Goal: Information Seeking & Learning: Find specific fact

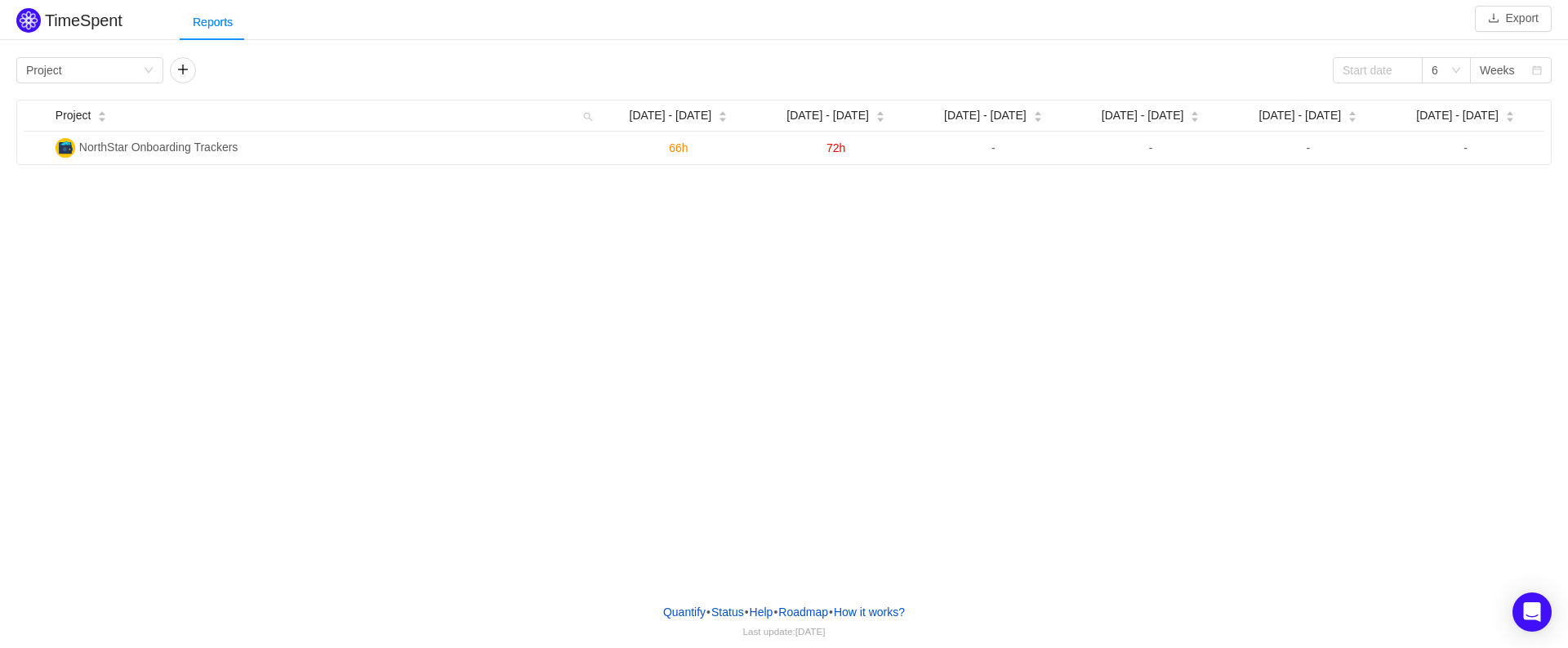
click at [535, 254] on div "TimeSpent Export Reports Group by Project 6 Weeks Project Aug 18 - 24 Aug 25 - …" at bounding box center [784, 295] width 1568 height 591
click at [136, 71] on div "Group by Project" at bounding box center [85, 70] width 117 height 24
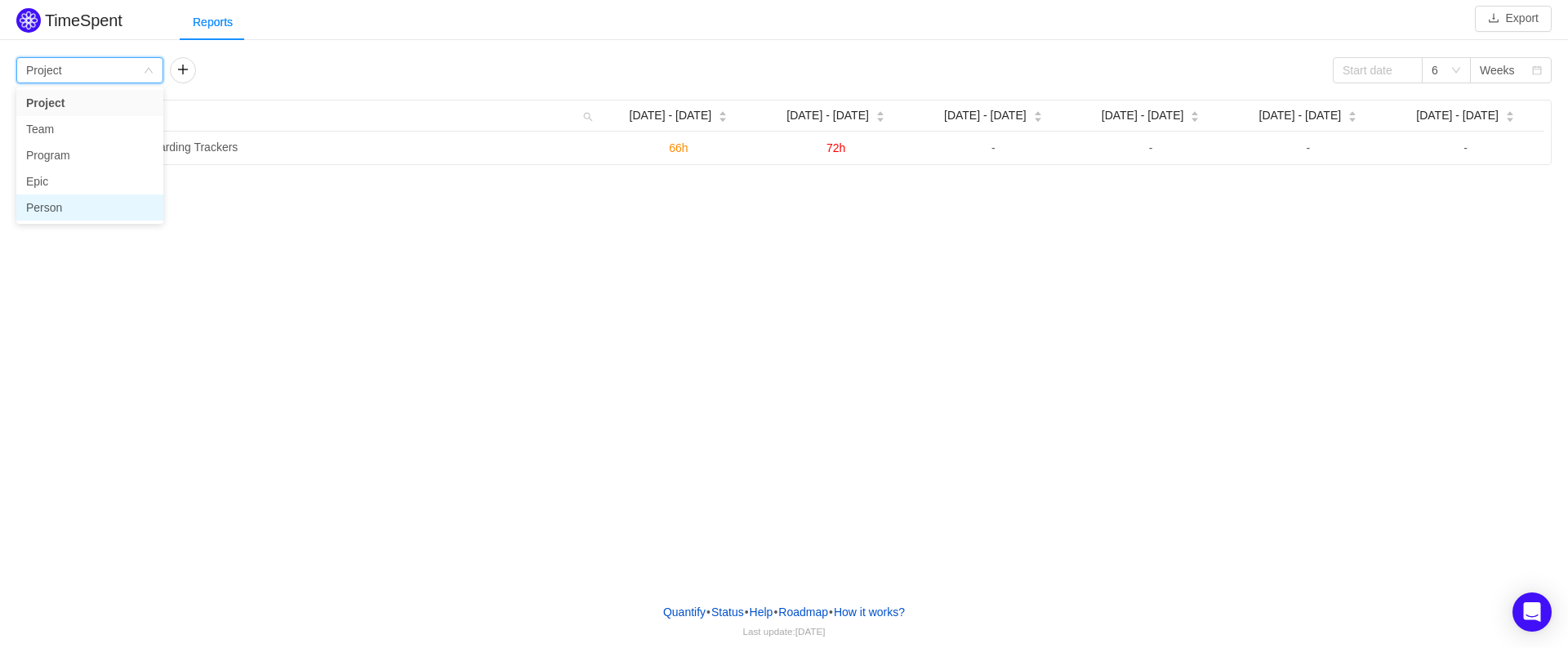
click at [66, 202] on li "Person" at bounding box center [90, 208] width 147 height 26
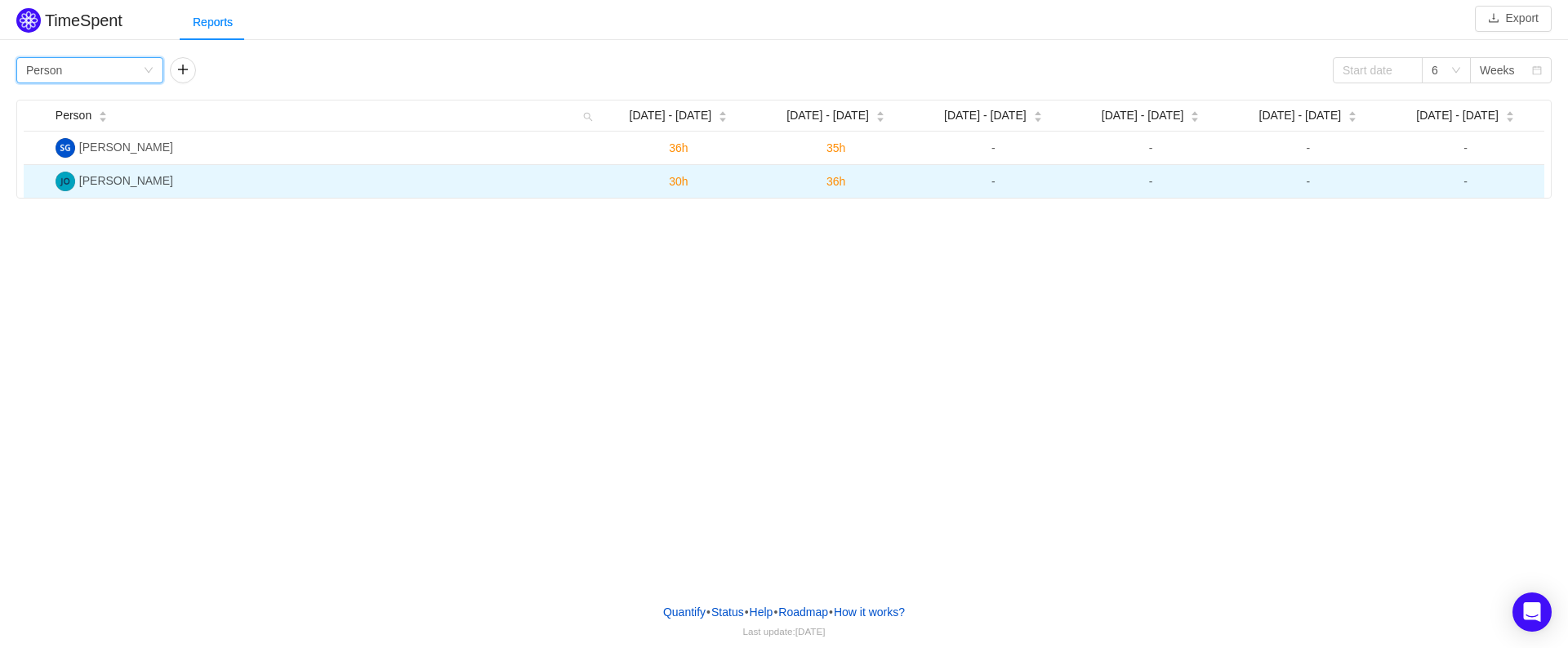
click at [107, 183] on span "[PERSON_NAME]" at bounding box center [126, 180] width 93 height 13
click at [61, 176] on img at bounding box center [65, 181] width 19 height 19
click at [832, 176] on span "36h" at bounding box center [836, 180] width 19 height 13
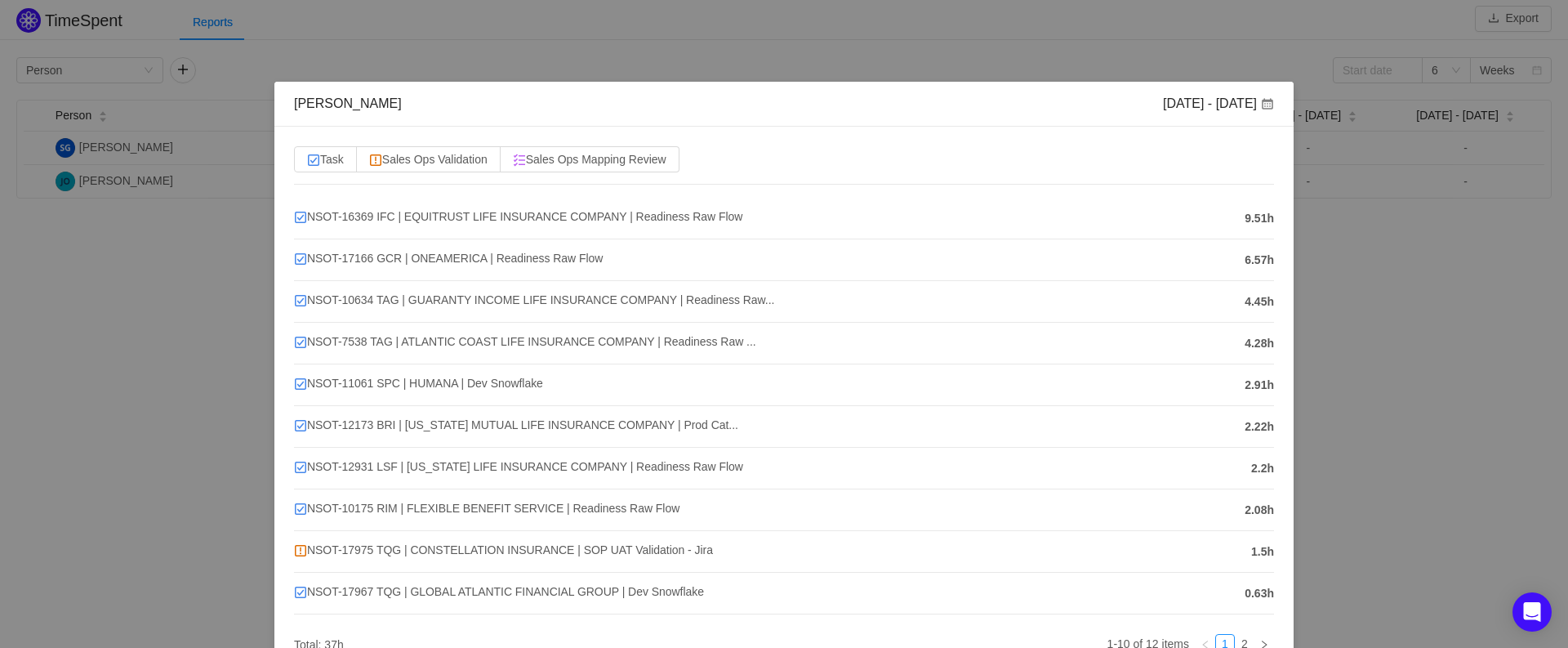
click at [93, 305] on div "[PERSON_NAME] [DATE] - [DATE] Task Sales Ops Validation Sales Ops Mapping Revie…" at bounding box center [784, 324] width 1568 height 648
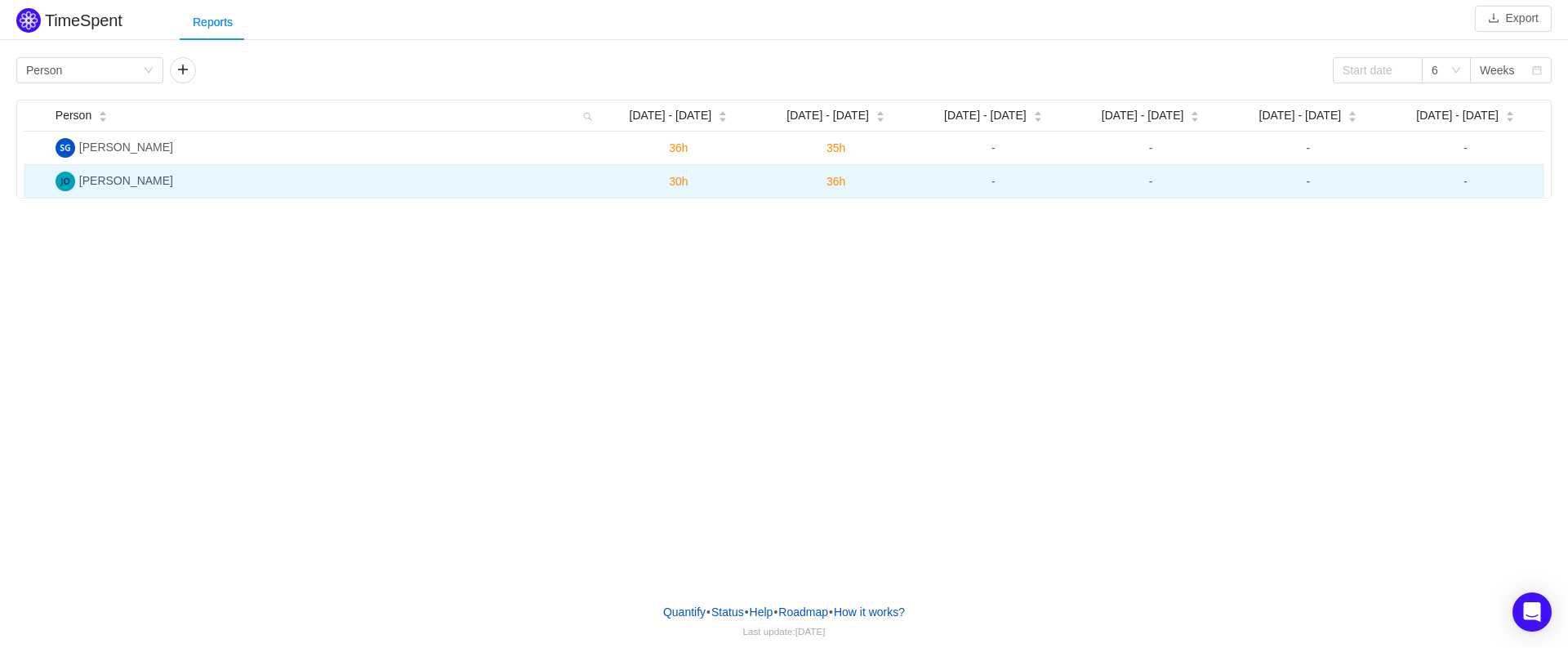
click at [834, 180] on span "36h" at bounding box center [836, 180] width 19 height 13
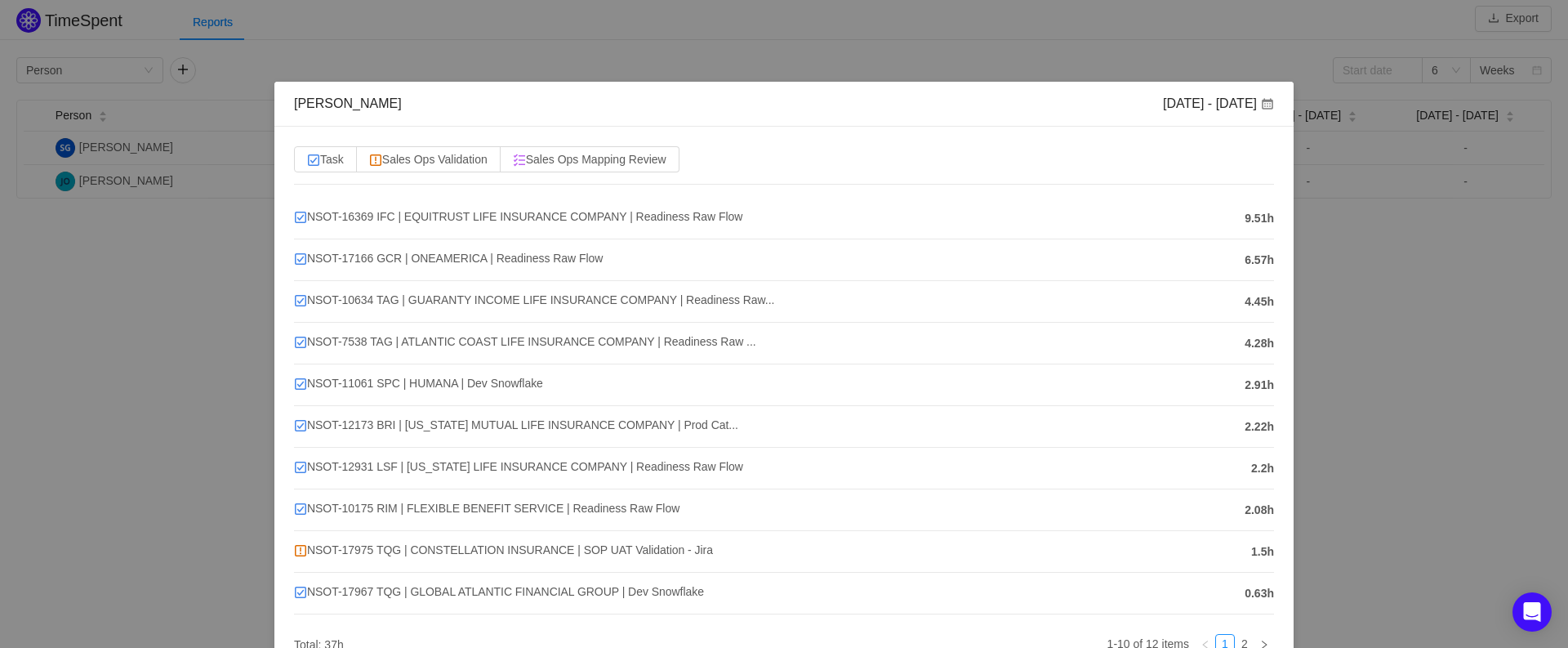
click at [189, 262] on div "[PERSON_NAME] [DATE] - [DATE] Task Sales Ops Validation Sales Ops Mapping Revie…" at bounding box center [784, 324] width 1568 height 648
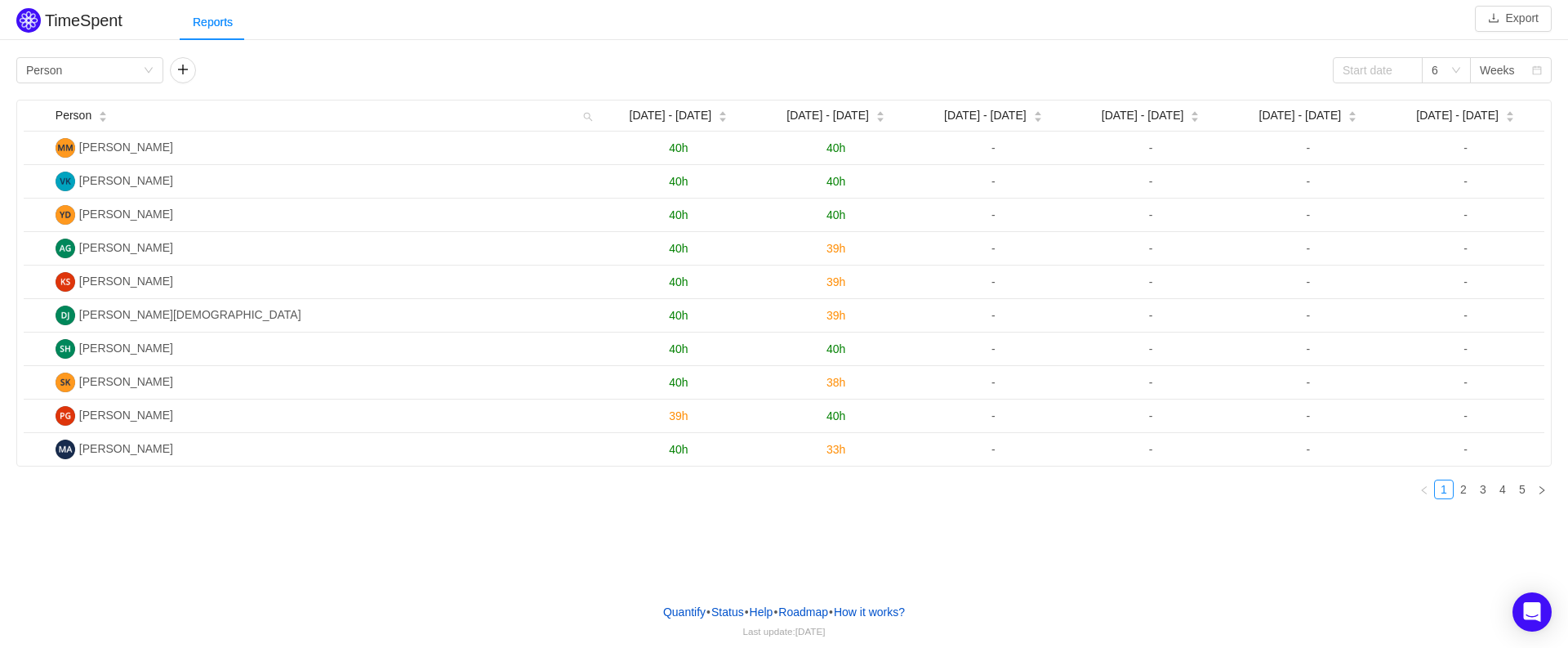
click at [122, 87] on div "Group by Person 6 Weeks Person Aug 18 - 24 Aug 25 - 31 Sep 1 - 7 Sep 8 - 14 Sep…" at bounding box center [784, 285] width 1536 height 455
click at [130, 63] on div "Group by Person" at bounding box center [85, 70] width 117 height 24
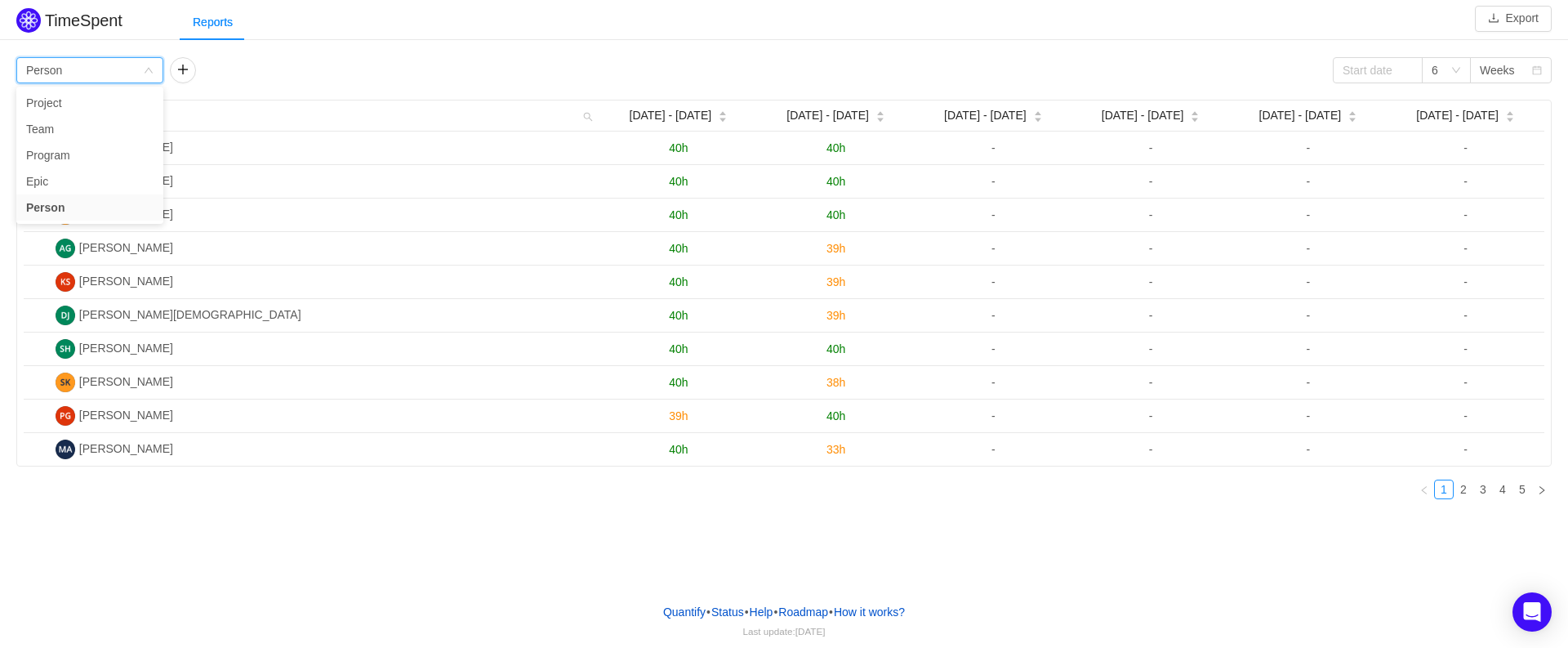
drag, startPoint x: 242, startPoint y: 45, endPoint x: 236, endPoint y: 55, distance: 11.7
click at [243, 45] on div "TimeSpent Export Reports Group by Person 6 Weeks Person Aug 18 - 24 Aug 25 - 31…" at bounding box center [784, 258] width 1568 height 509
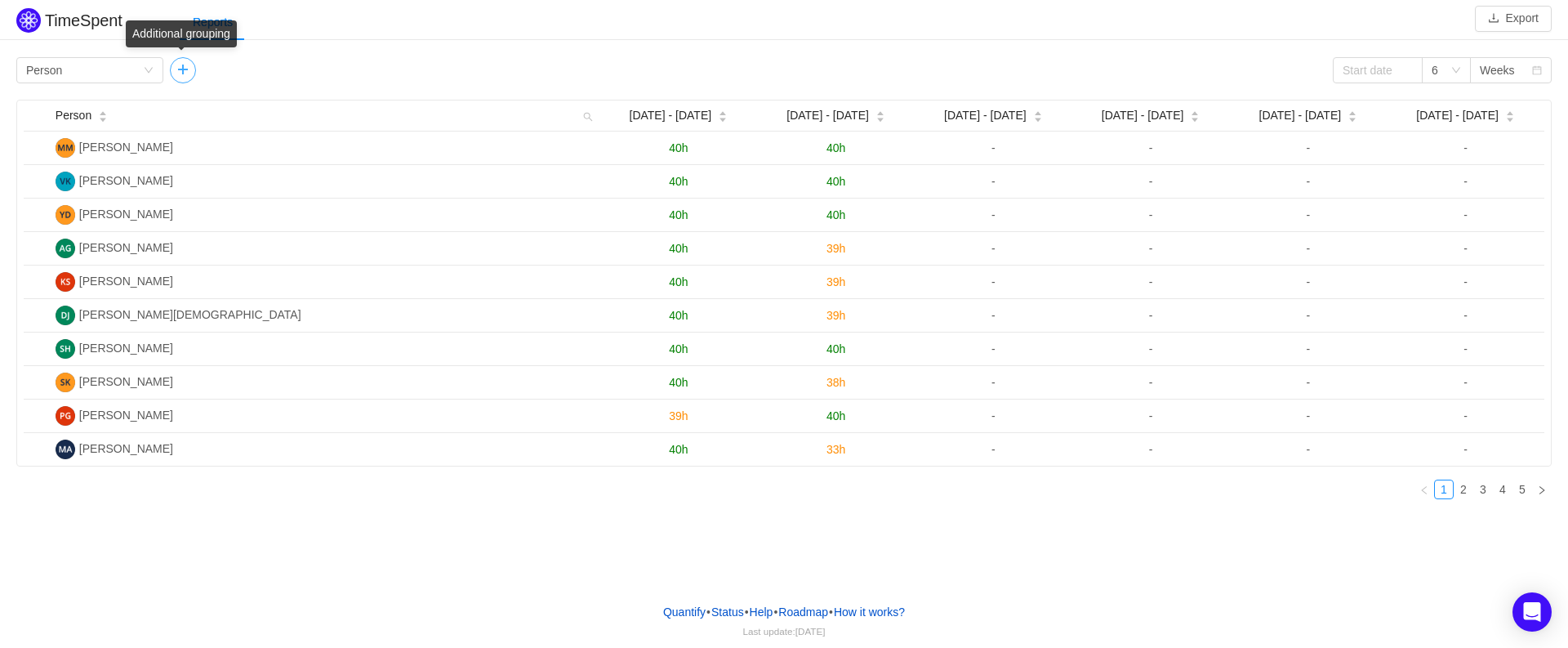
click at [185, 66] on button "button" at bounding box center [182, 70] width 26 height 26
click at [220, 65] on div "Group by" at bounding box center [235, 70] width 109 height 17
click at [418, 66] on div "Group by Person Group by 6 Weeks" at bounding box center [784, 70] width 1536 height 26
click at [107, 83] on div "Group by Person" at bounding box center [90, 70] width 147 height 26
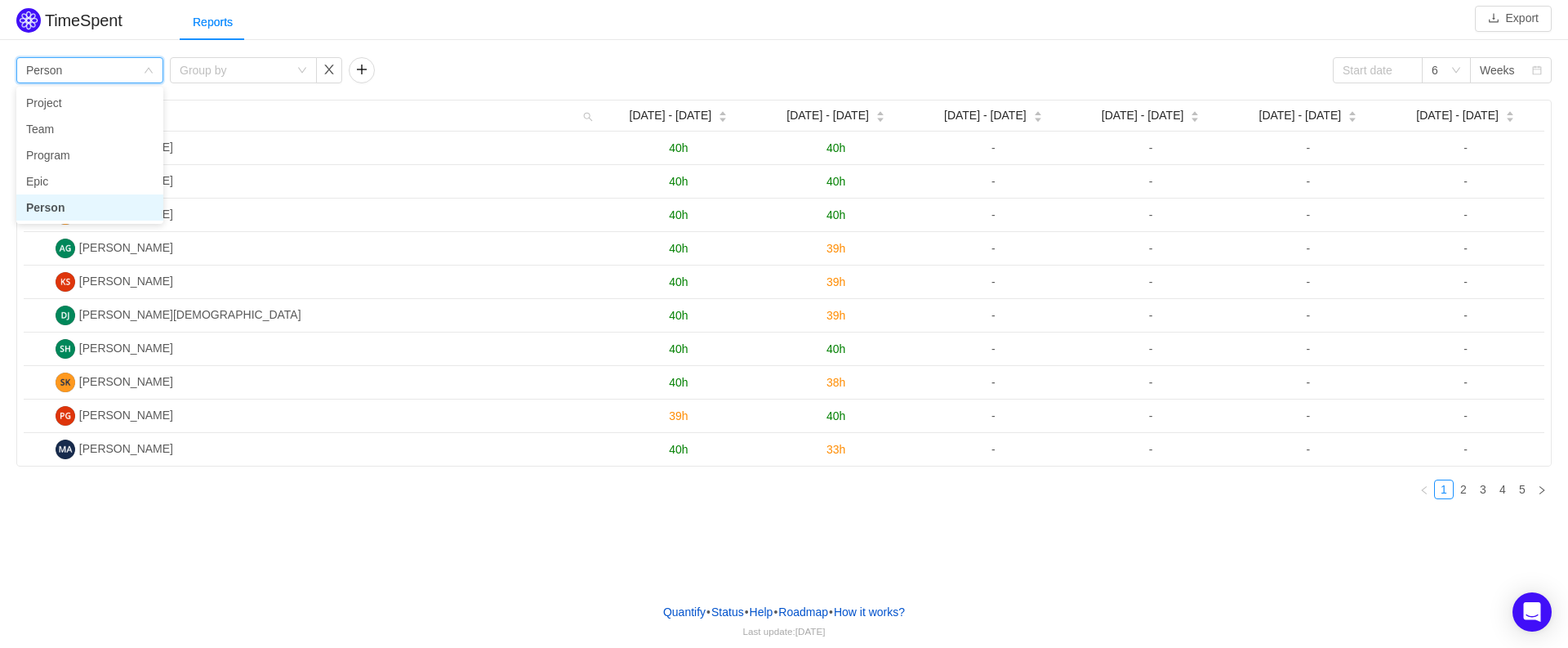
click at [484, 24] on div "Reports" at bounding box center [875, 22] width 1389 height 37
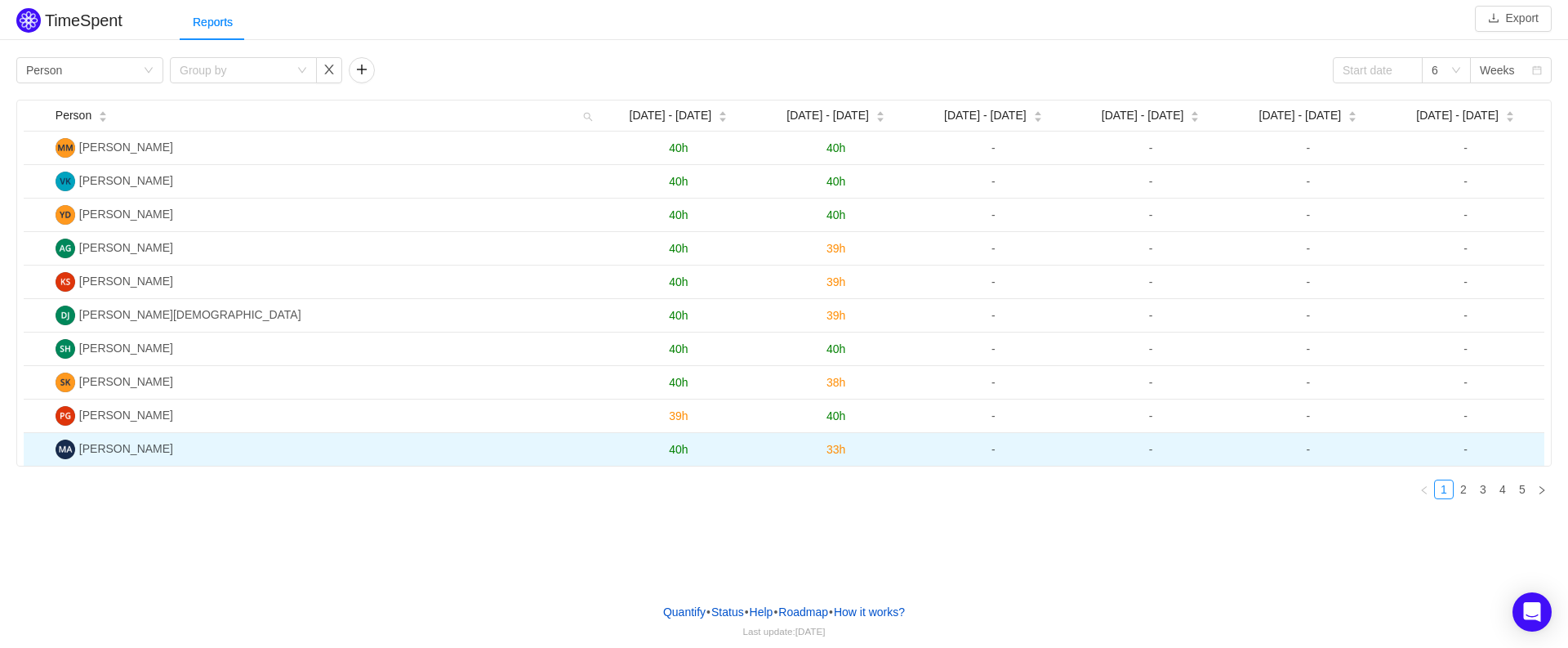
click at [1048, 464] on td "-" at bounding box center [993, 450] width 158 height 33
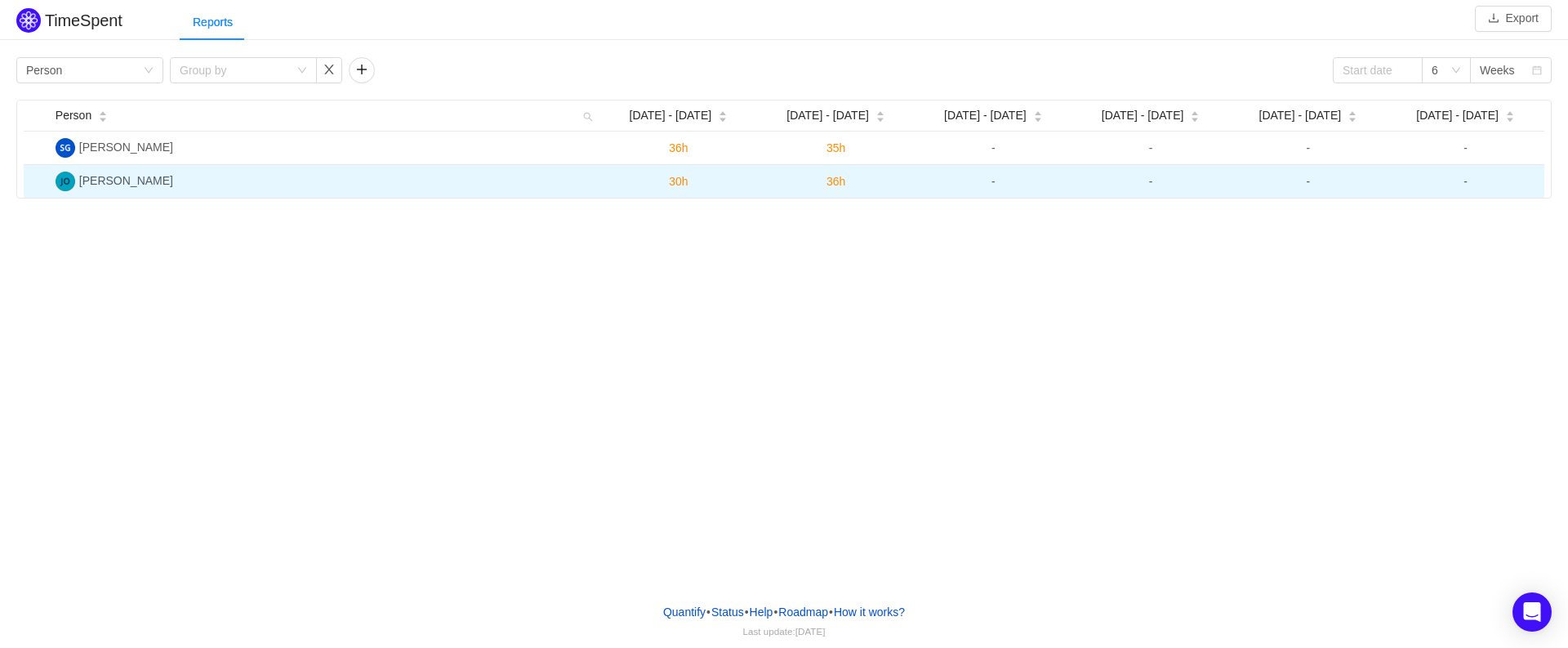
click at [840, 184] on span "36h" at bounding box center [836, 180] width 19 height 13
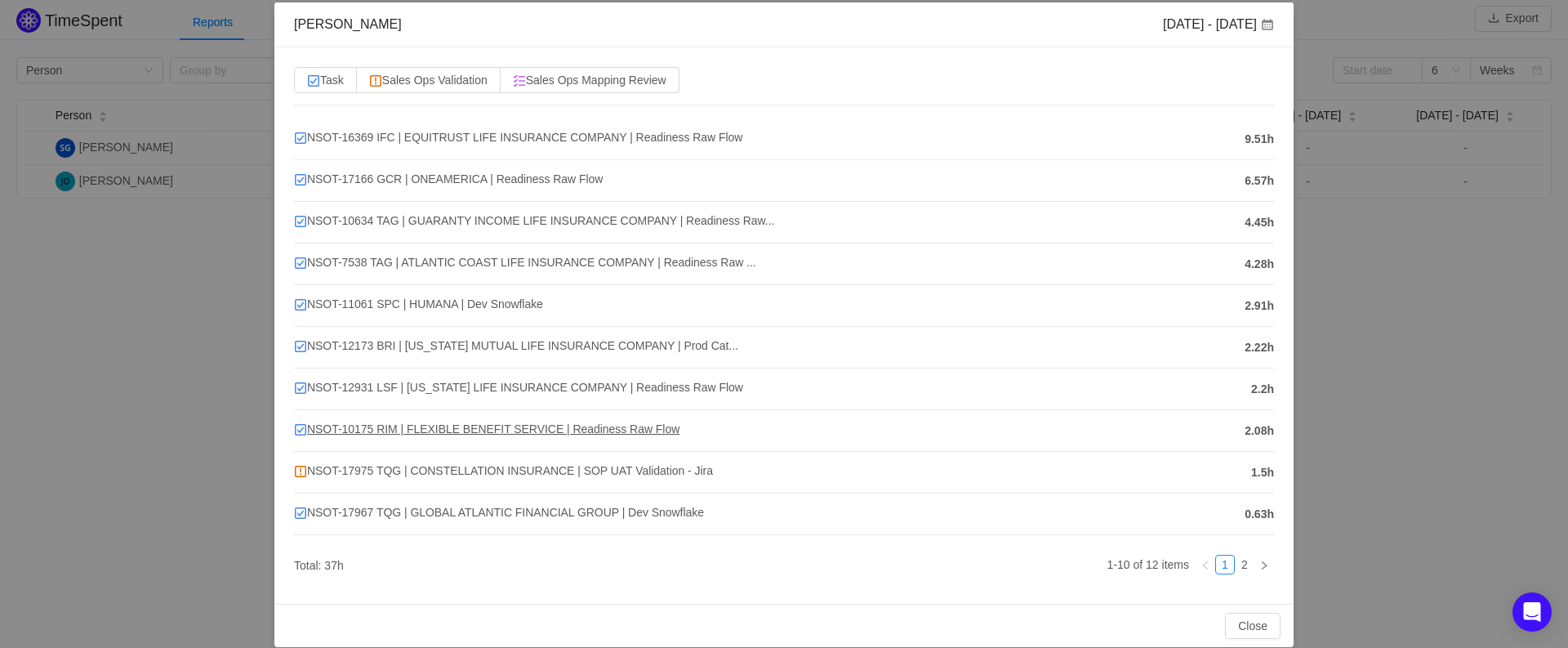
scroll to position [98, 0]
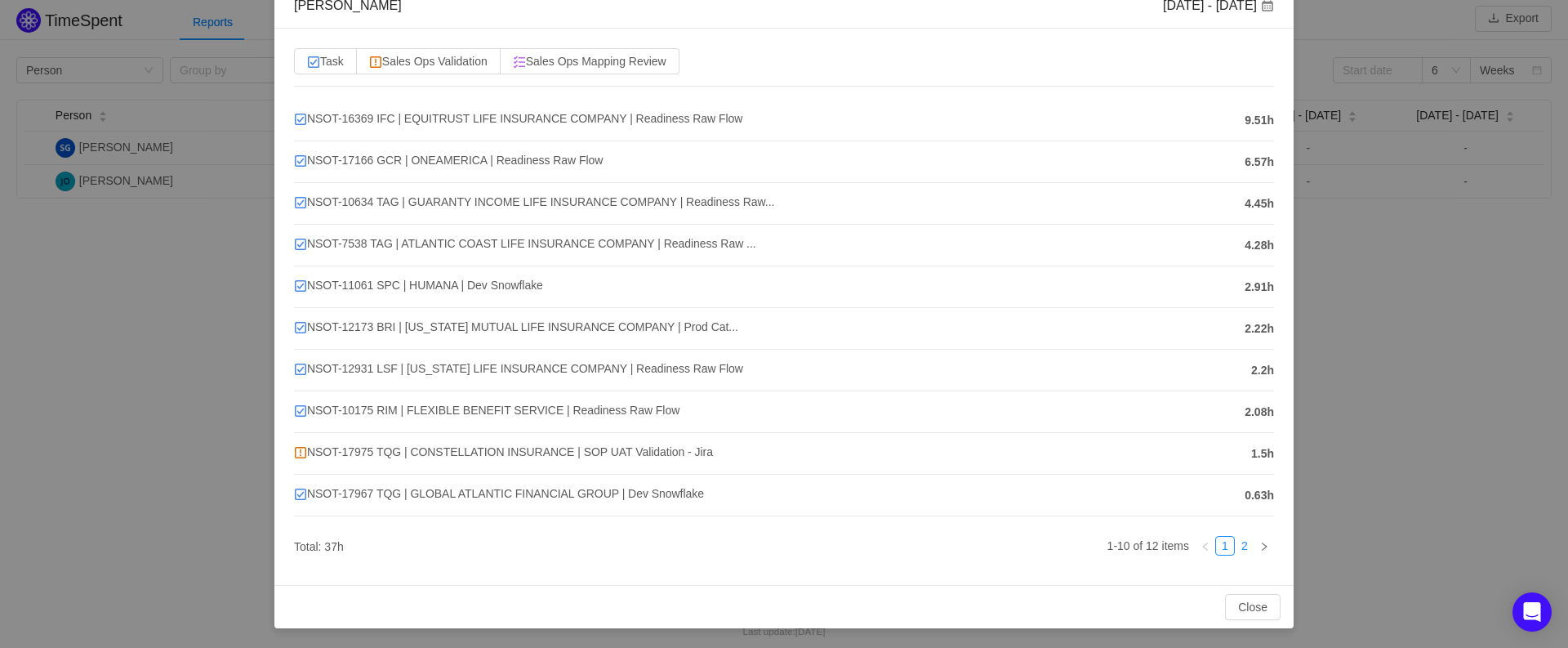
click at [1237, 555] on li "2" at bounding box center [1245, 546] width 19 height 19
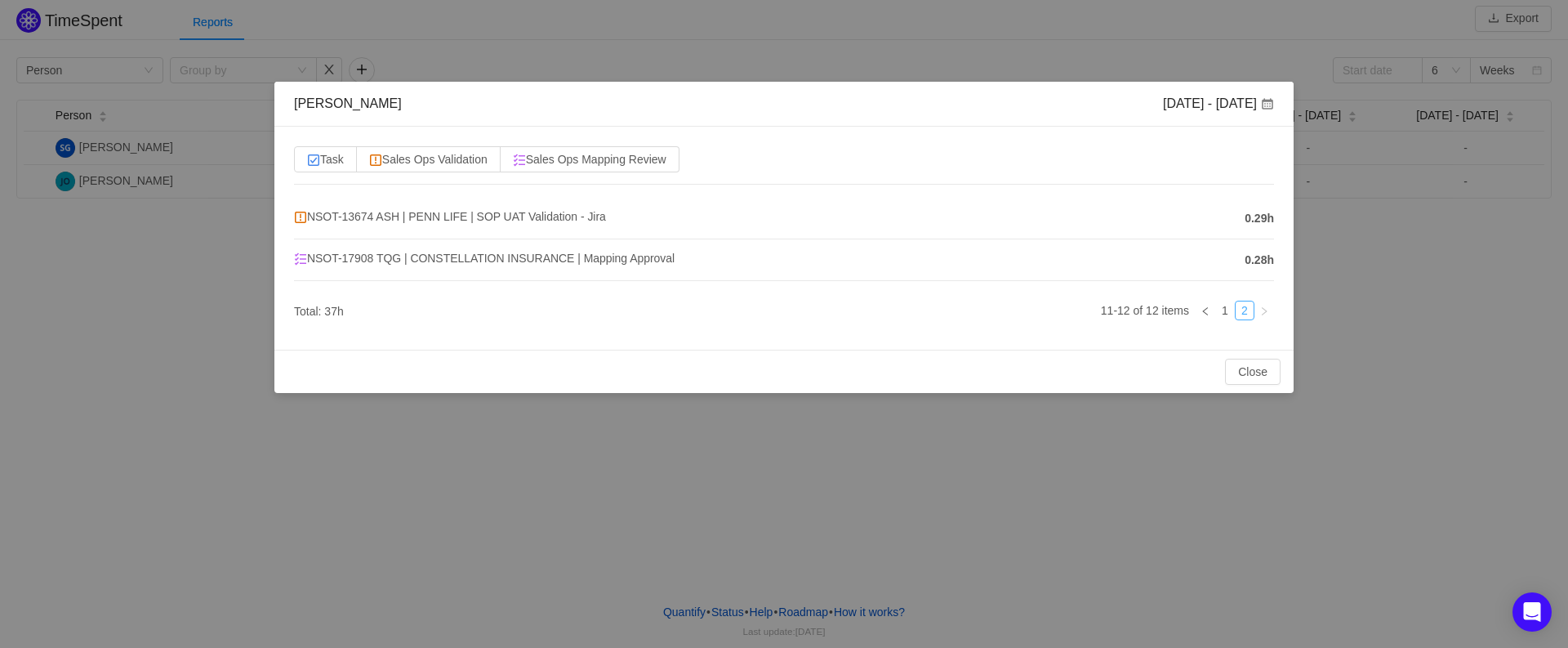
scroll to position [0, 0]
click at [1231, 312] on link "1" at bounding box center [1225, 310] width 18 height 18
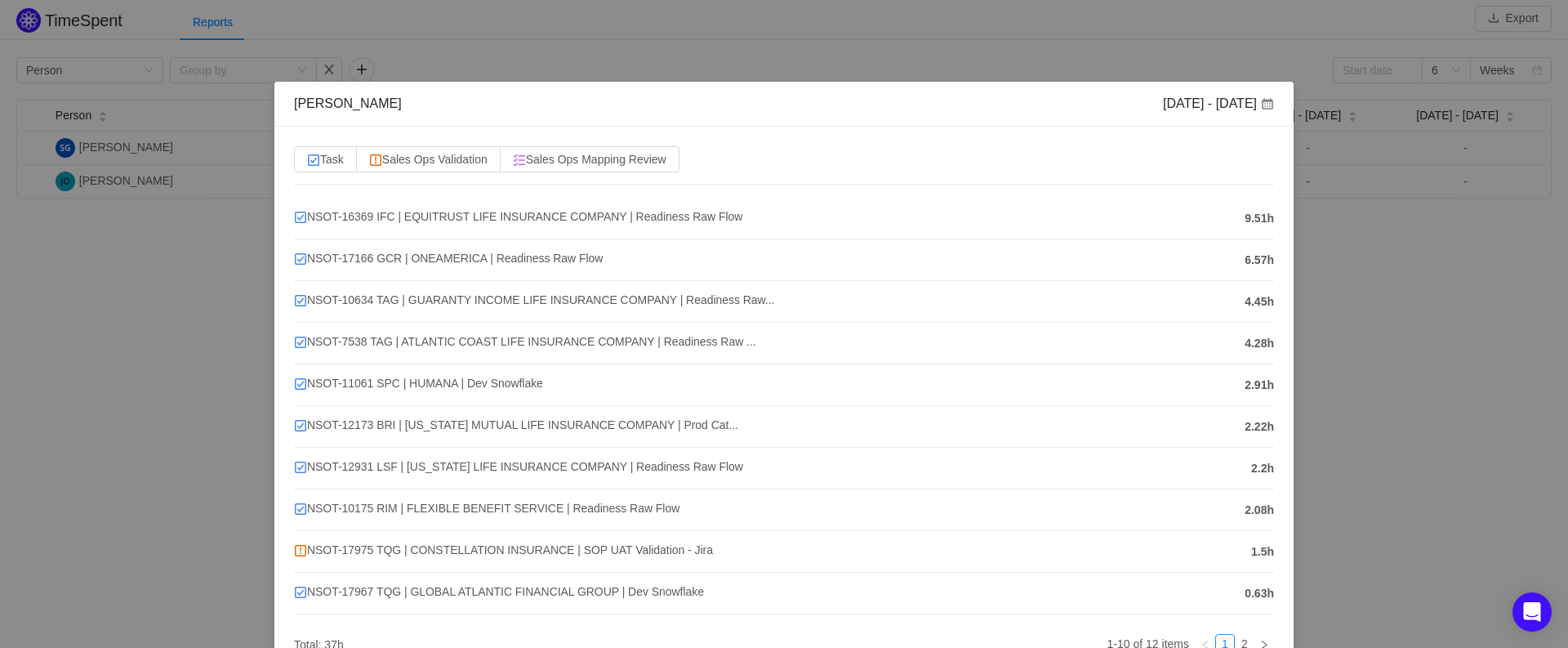
click at [1270, 104] on div "[PERSON_NAME] [DATE] - [DATE]" at bounding box center [784, 104] width 1020 height 45
click at [1261, 104] on span at bounding box center [1267, 103] width 13 height 13
click at [109, 180] on div "[PERSON_NAME] [DATE] - [DATE] Task Sales Ops Validation Sales Ops Mapping Revie…" at bounding box center [784, 324] width 1568 height 648
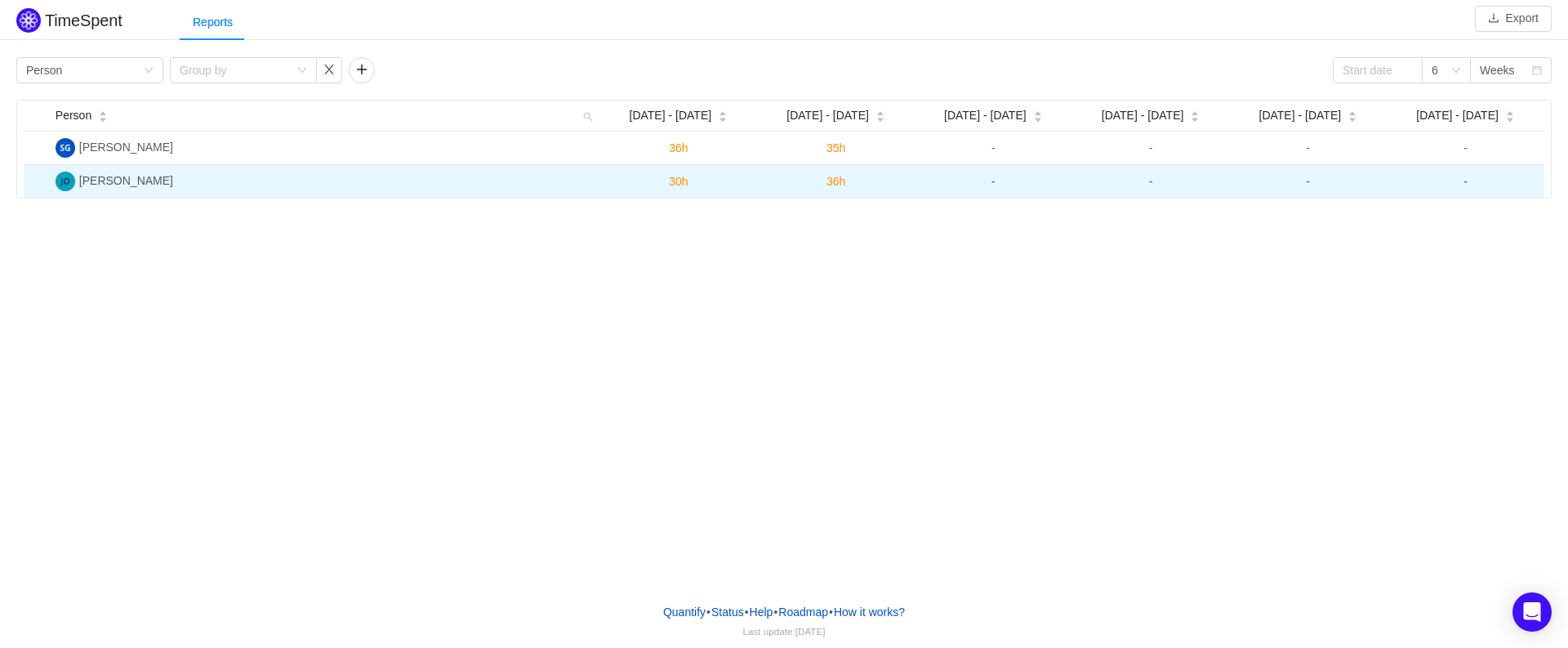
click at [671, 177] on span "30h" at bounding box center [678, 180] width 19 height 13
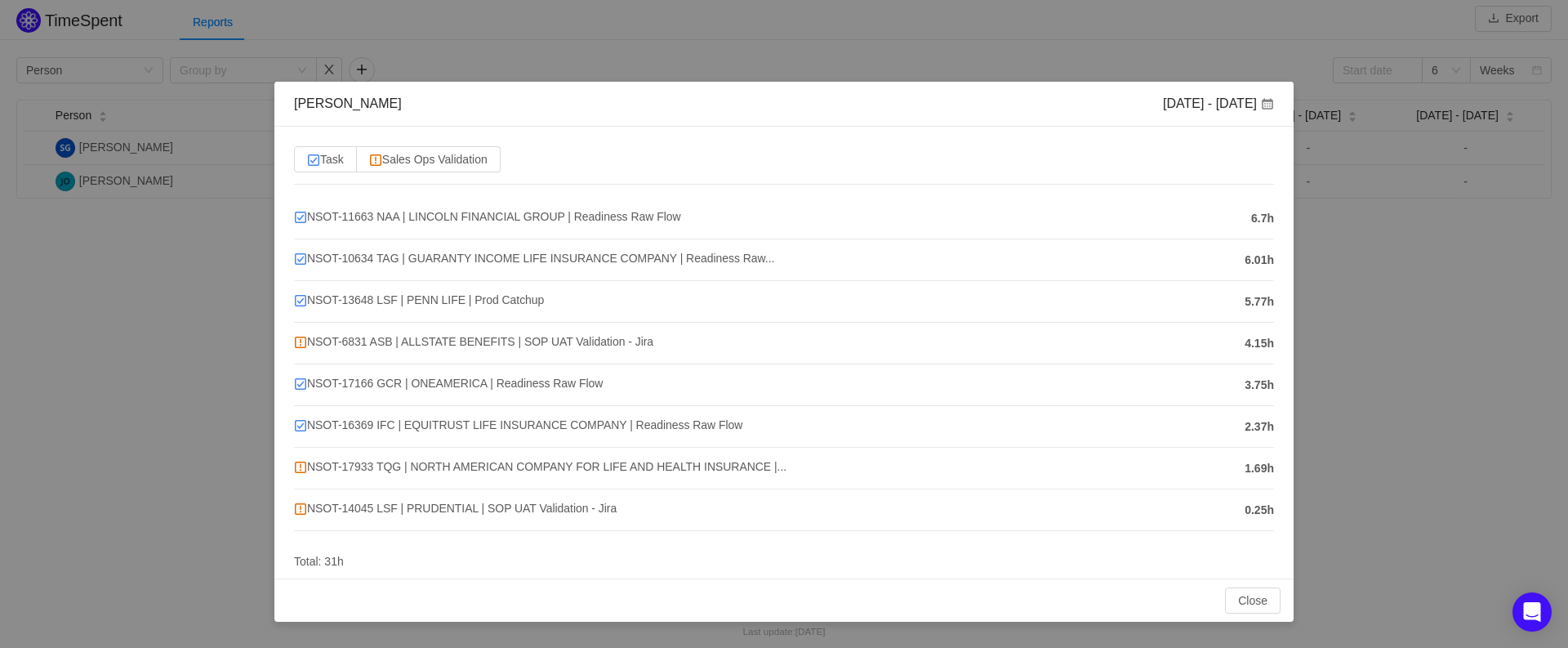
click at [1200, 41] on div "[PERSON_NAME] [DATE] - [DATE] Task Sales Ops Validation NSOT-11663 NAA | LINCOL…" at bounding box center [784, 324] width 1568 height 648
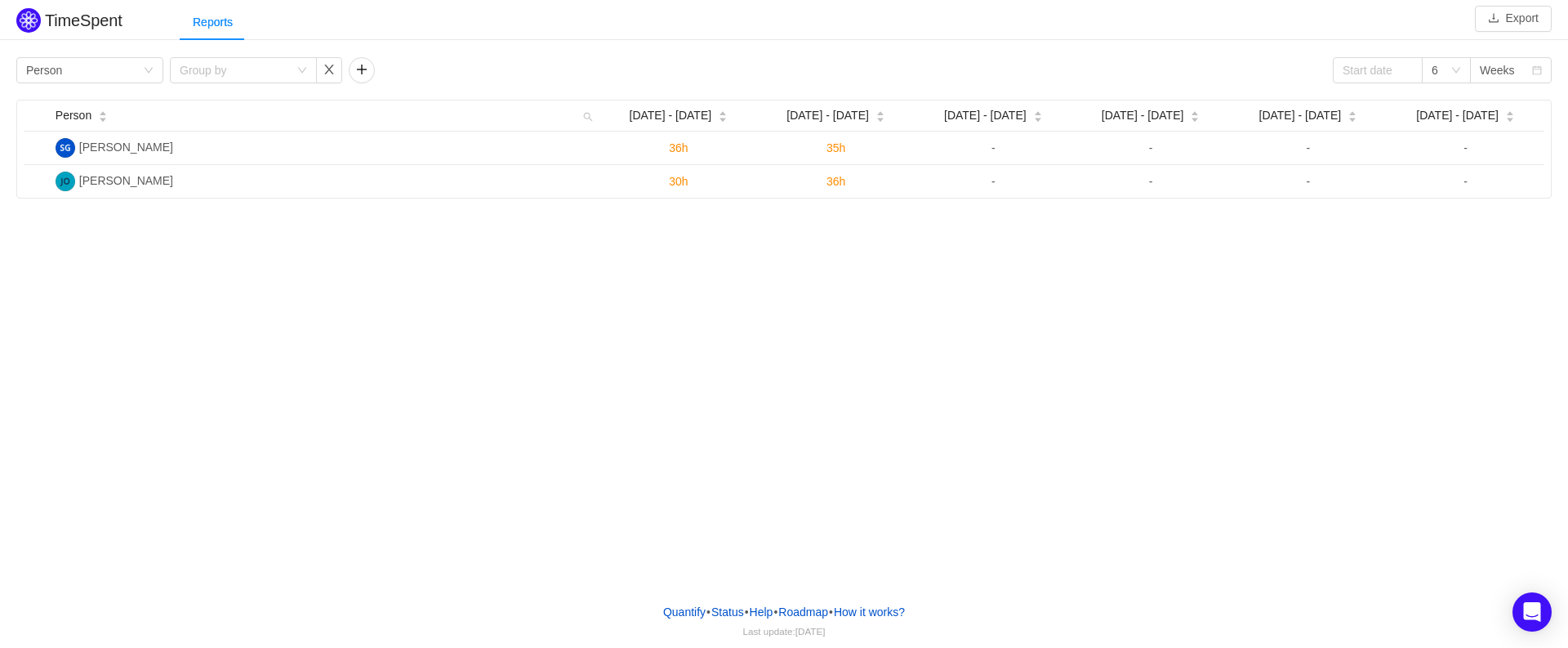
click at [93, 332] on div "TimeSpent Export Reports Group by Person Group by 6 Weeks Person Aug [DATE] - […" at bounding box center [784, 295] width 1568 height 591
click at [540, 342] on div "TimeSpent Export Reports Group by Person Group by 6 Weeks Person Aug [DATE] - […" at bounding box center [784, 295] width 1568 height 591
